Goal: Task Accomplishment & Management: Complete application form

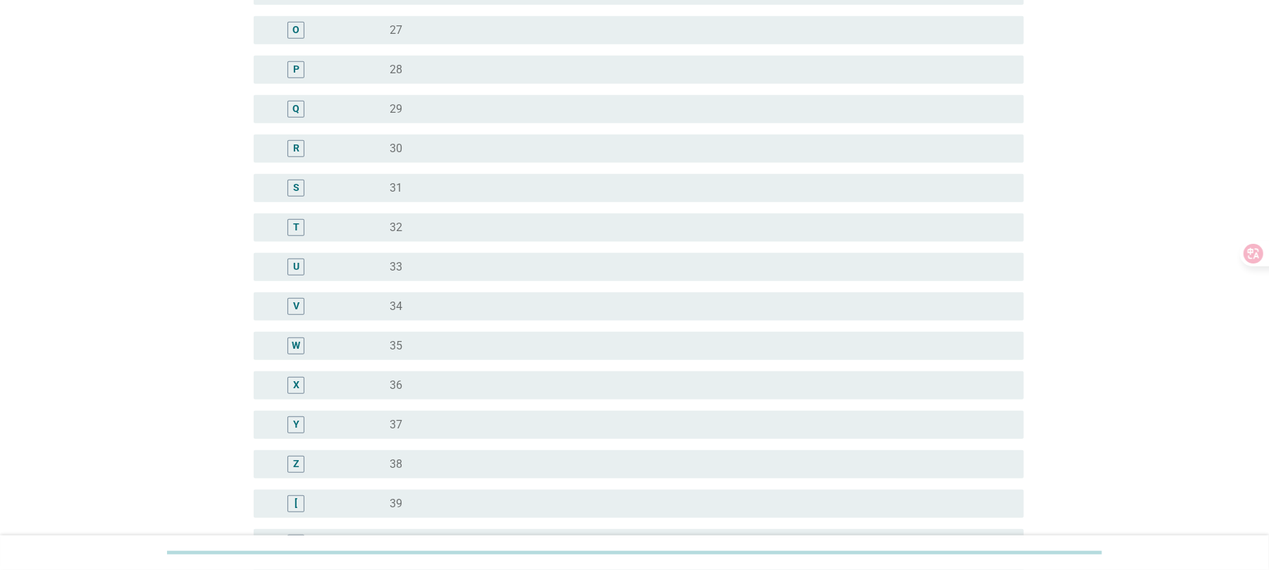
scroll to position [751, 0]
click at [401, 342] on label "36" at bounding box center [396, 343] width 13 height 14
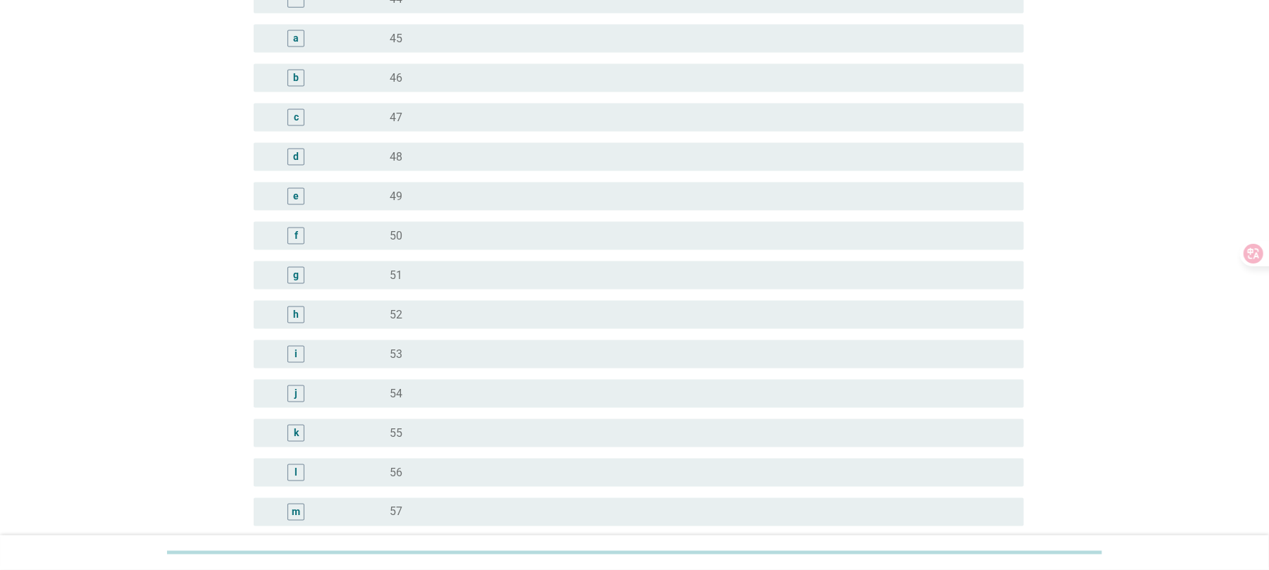
scroll to position [1666, 0]
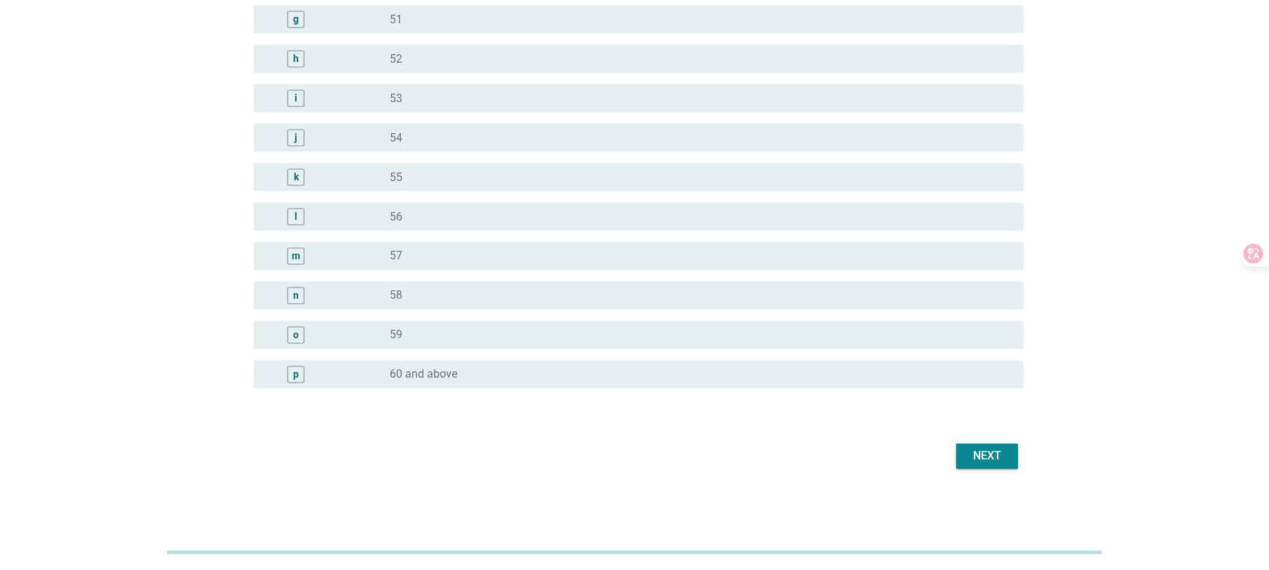
click at [979, 451] on div "Next" at bounding box center [986, 456] width 39 height 17
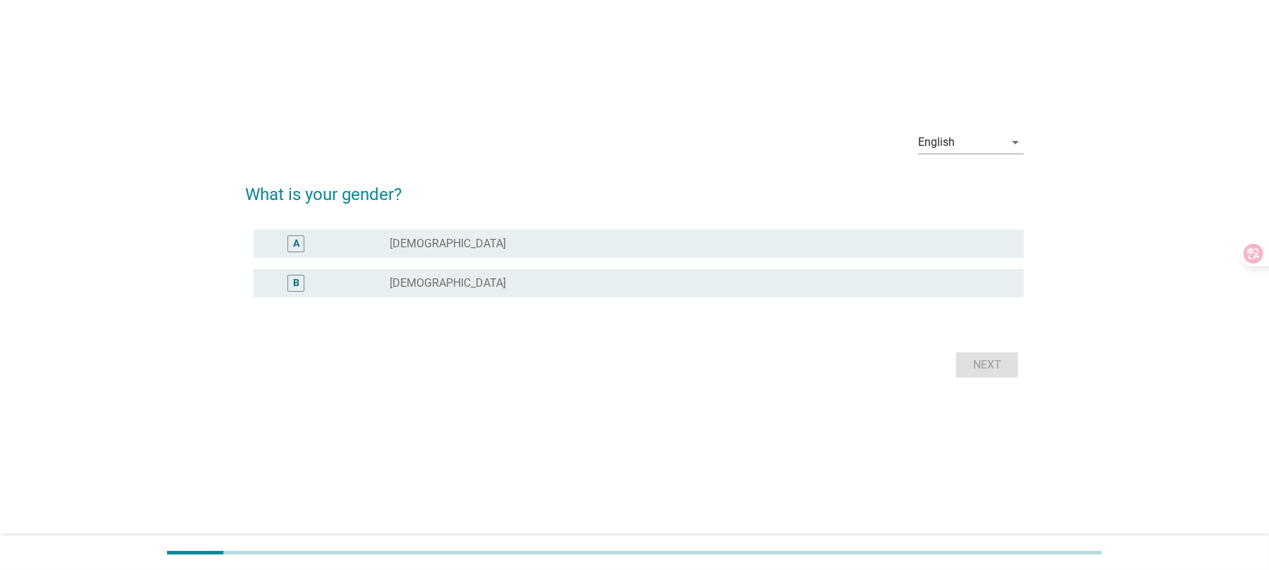
scroll to position [0, 0]
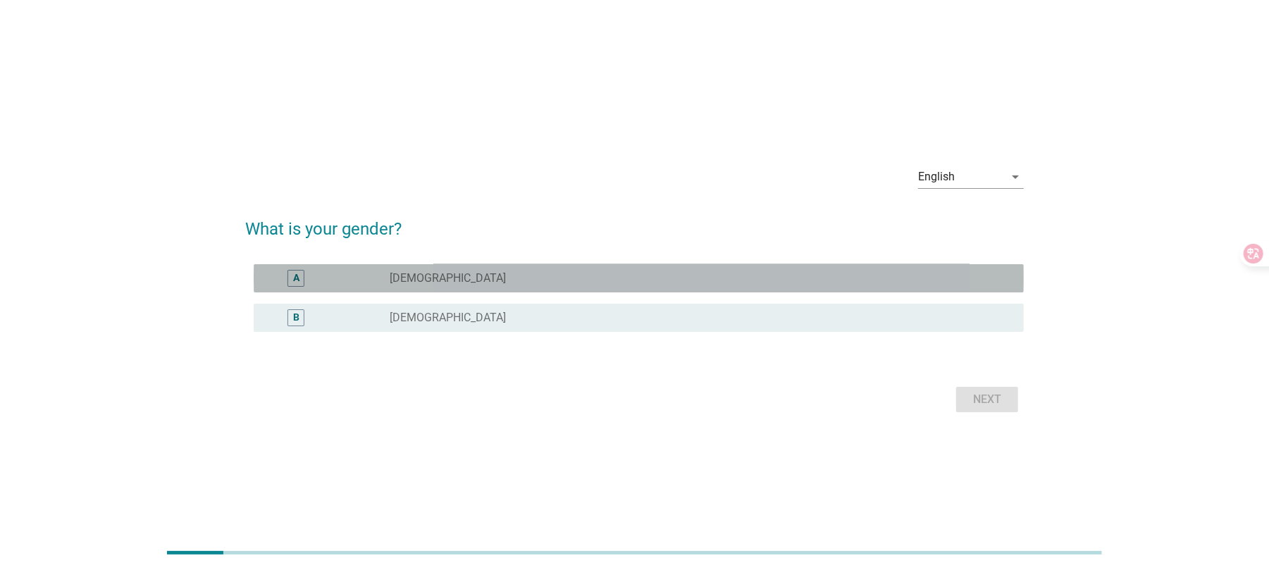
click at [427, 287] on div "A radio_button_unchecked [DEMOGRAPHIC_DATA]" at bounding box center [639, 278] width 770 height 28
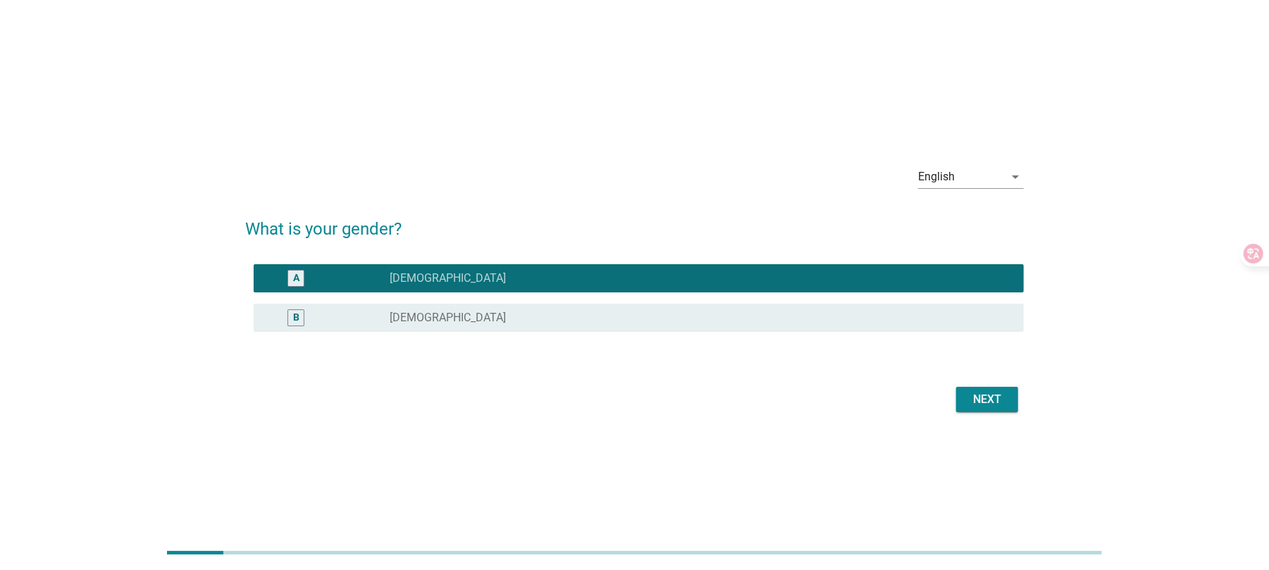
click at [998, 391] on div "Next" at bounding box center [986, 399] width 39 height 17
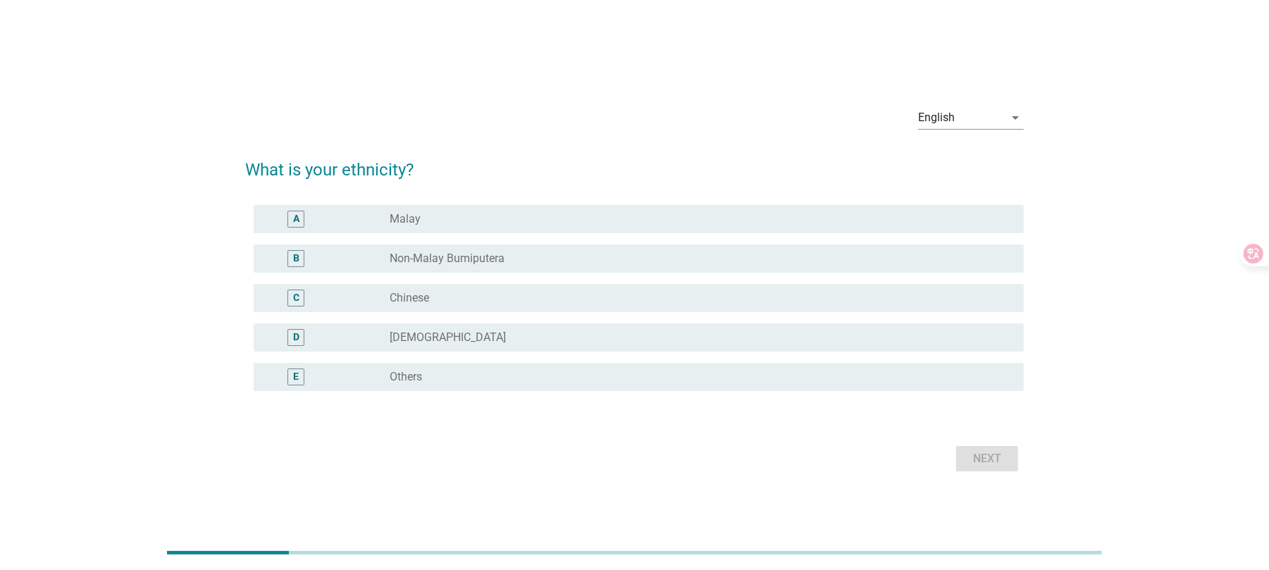
click at [419, 216] on label "Malay" at bounding box center [405, 219] width 31 height 14
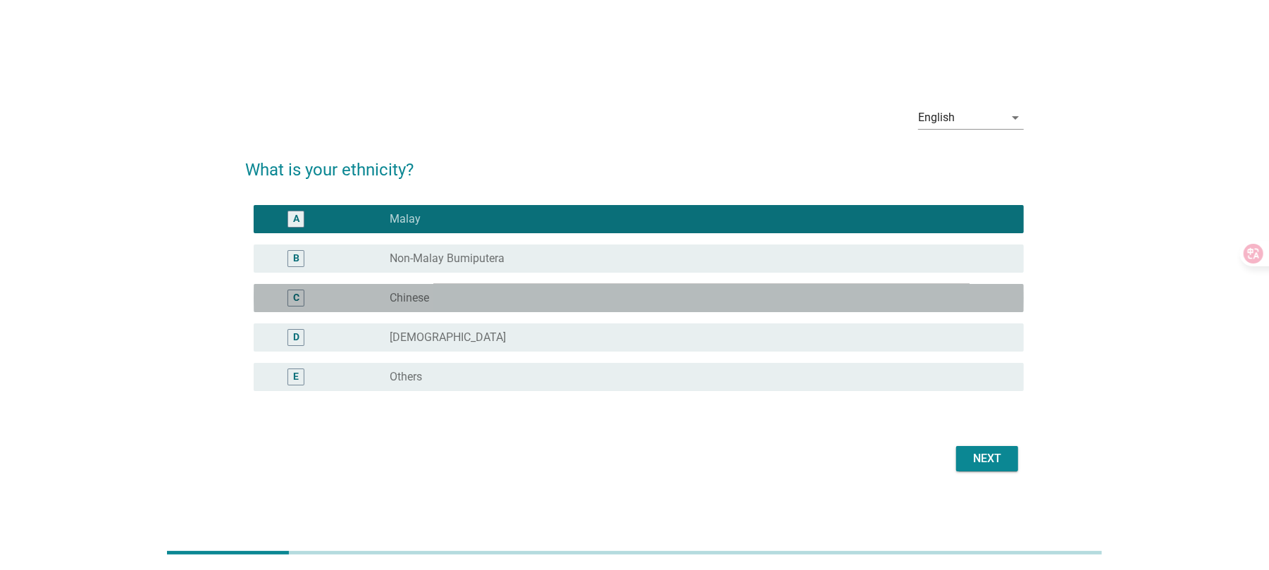
click at [454, 299] on div "radio_button_unchecked Chinese" at bounding box center [696, 298] width 612 height 14
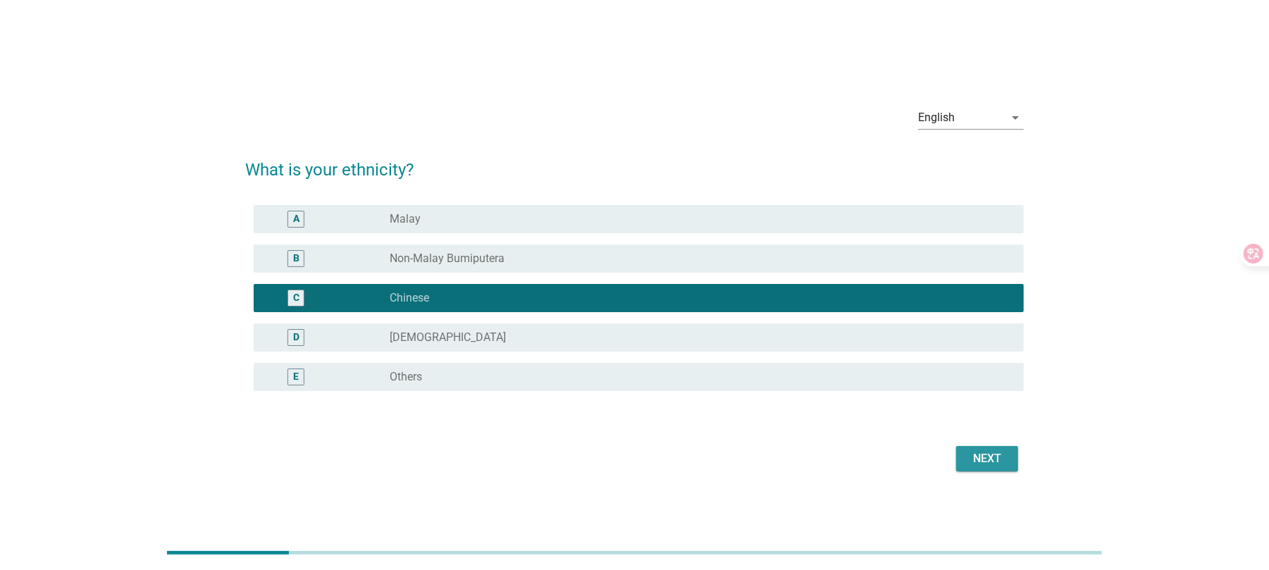
click at [978, 452] on div "Next" at bounding box center [986, 458] width 39 height 17
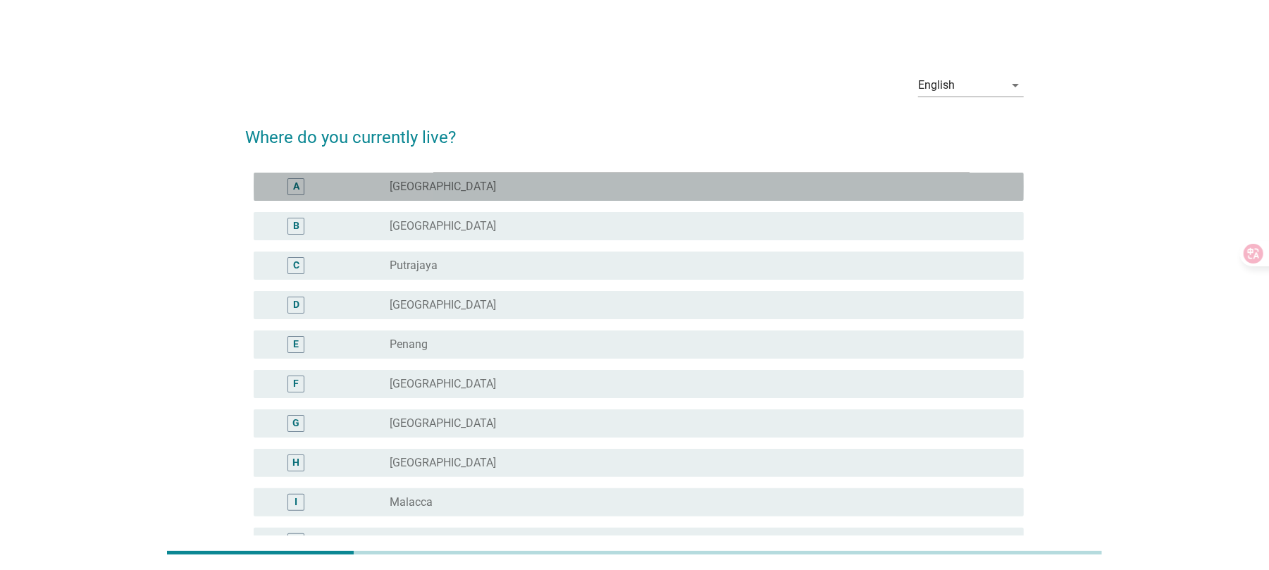
click at [423, 186] on label "[GEOGRAPHIC_DATA]" at bounding box center [443, 187] width 106 height 14
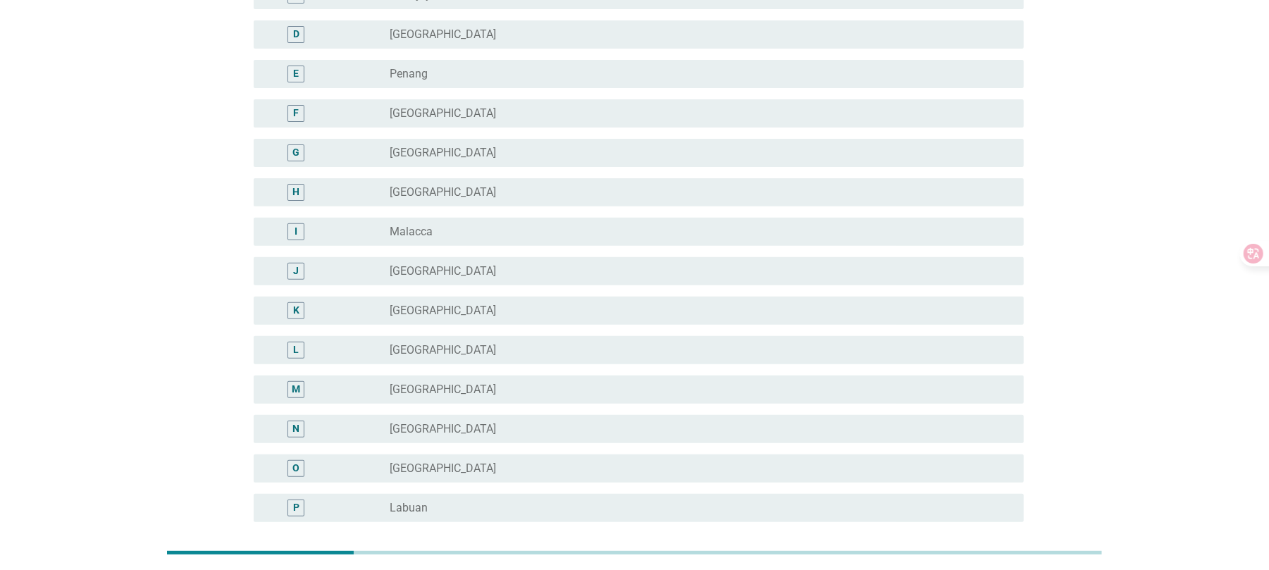
scroll to position [404, 0]
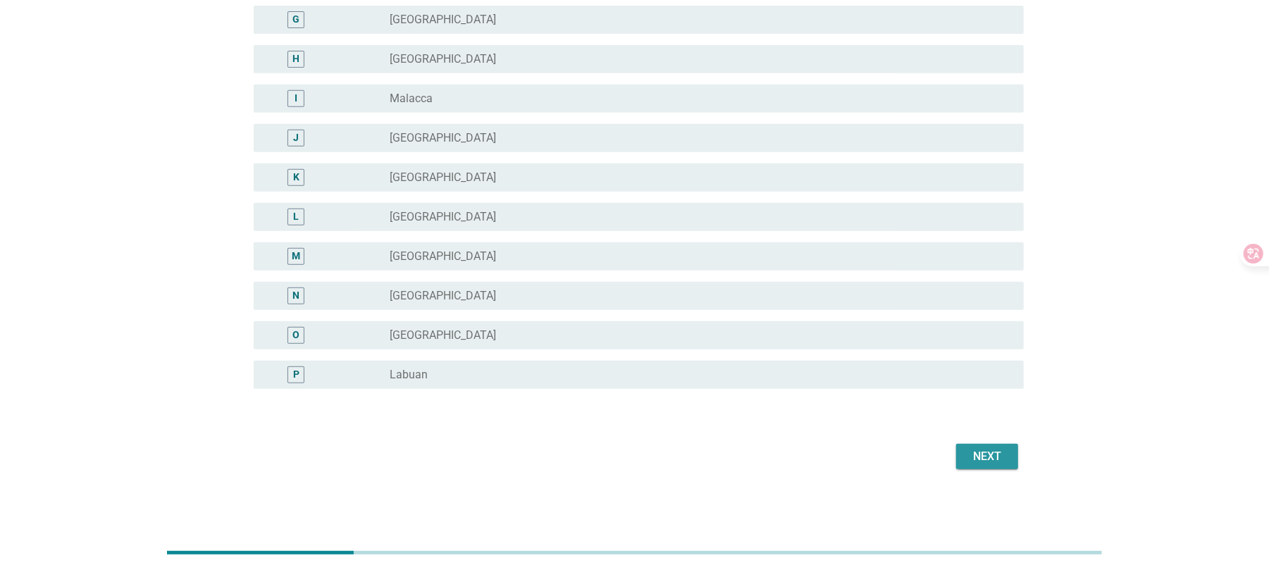
click at [1009, 457] on button "Next" at bounding box center [987, 456] width 62 height 25
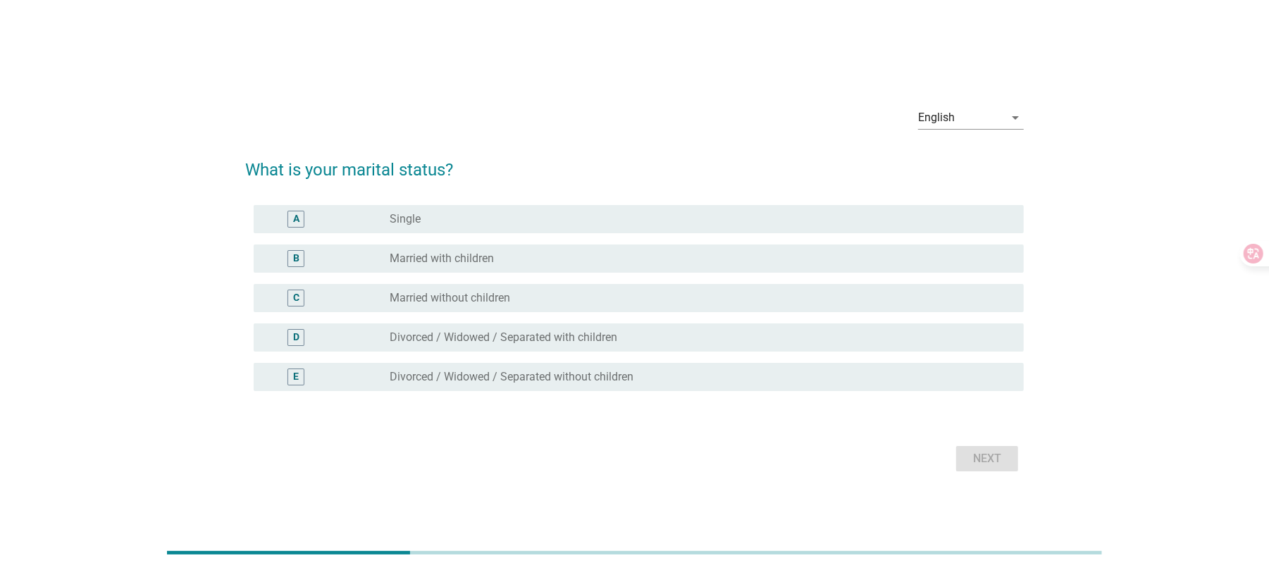
click at [386, 213] on div "A" at bounding box center [327, 219] width 125 height 17
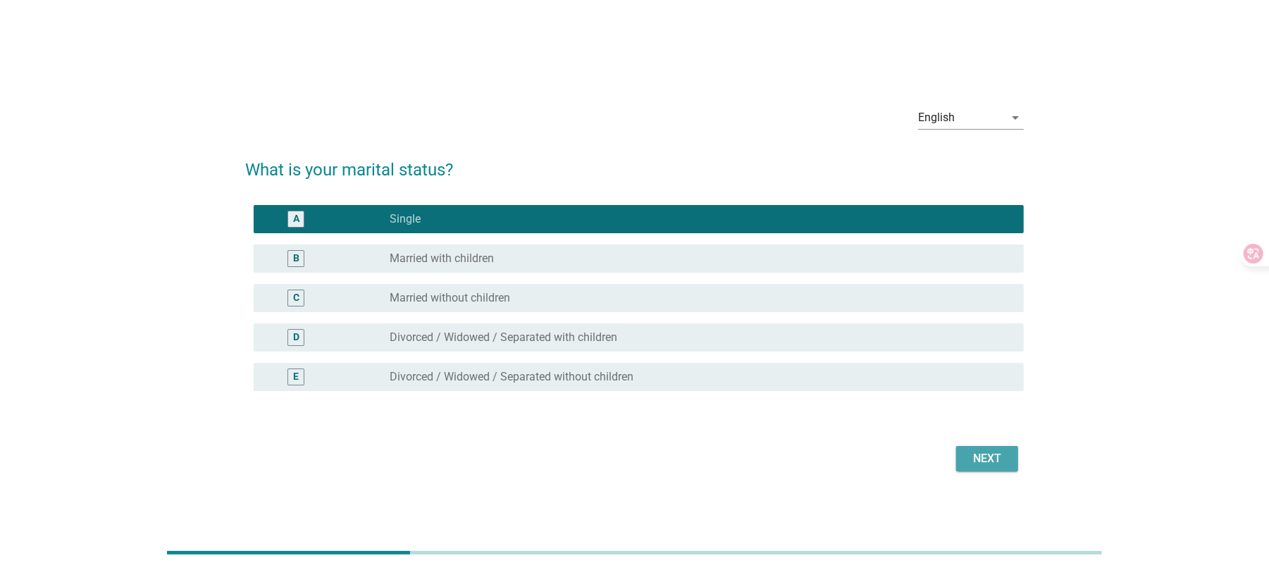
click at [1015, 454] on button "Next" at bounding box center [987, 458] width 62 height 25
